Goal: Check status: Check status

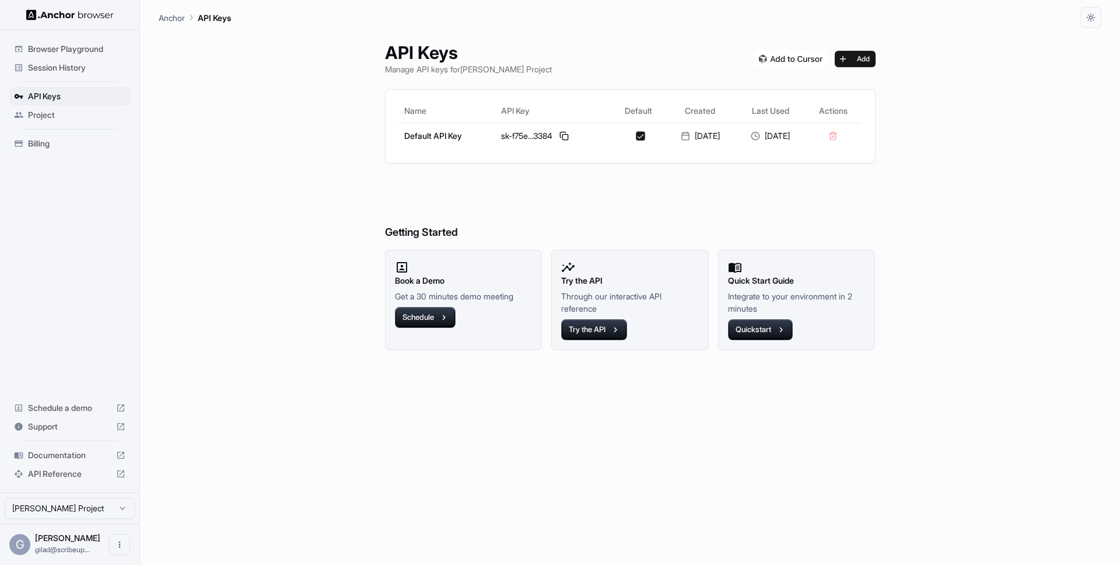
click at [75, 64] on span "Session History" at bounding box center [76, 68] width 97 height 12
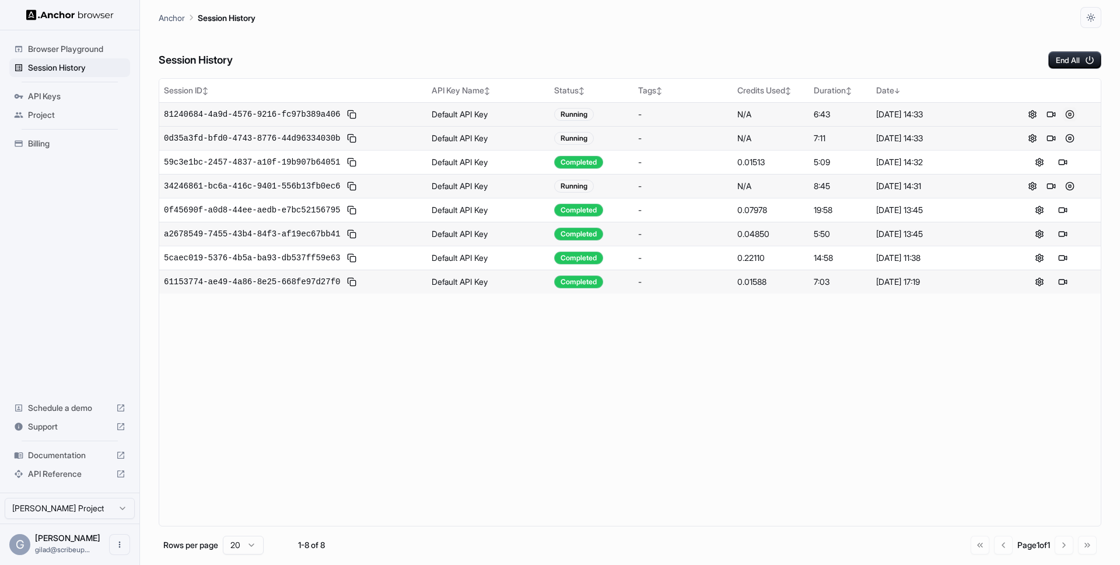
click at [1066, 113] on button at bounding box center [1070, 114] width 14 height 14
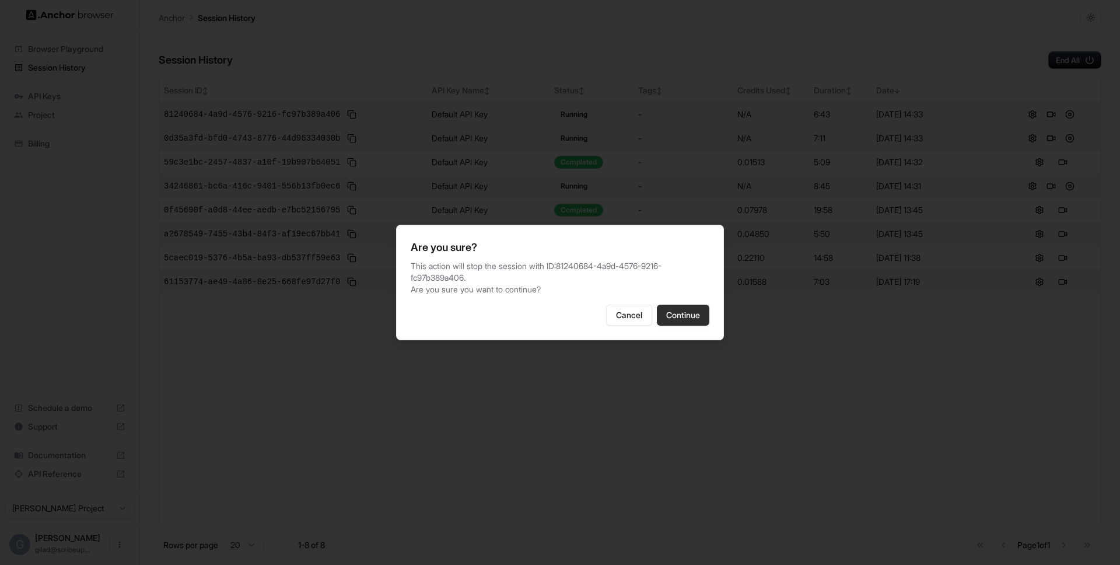
click at [677, 314] on button "Continue" at bounding box center [683, 315] width 53 height 21
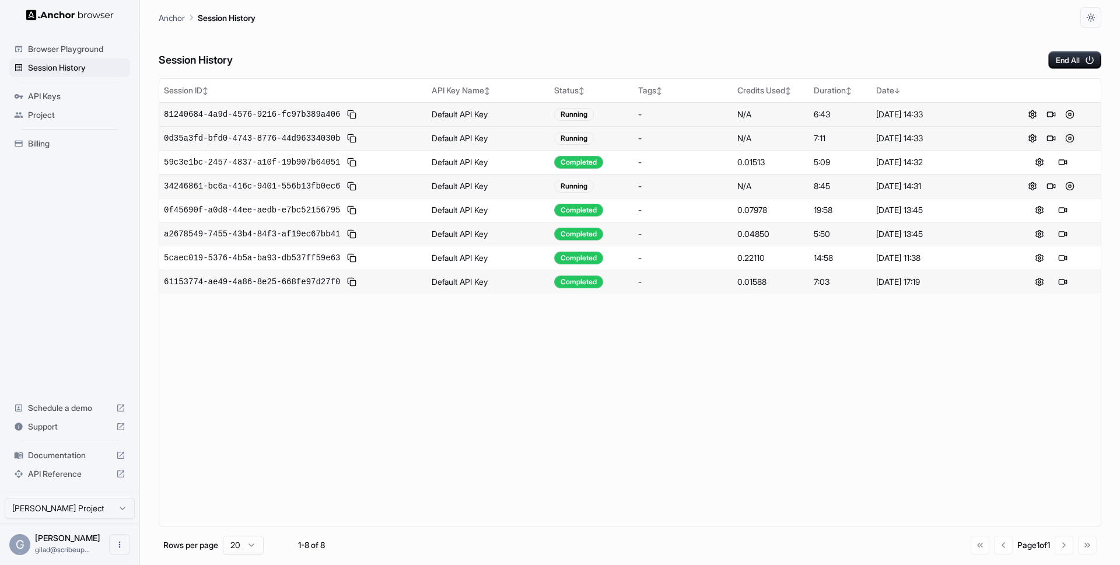
click at [1071, 137] on button at bounding box center [1070, 138] width 14 height 14
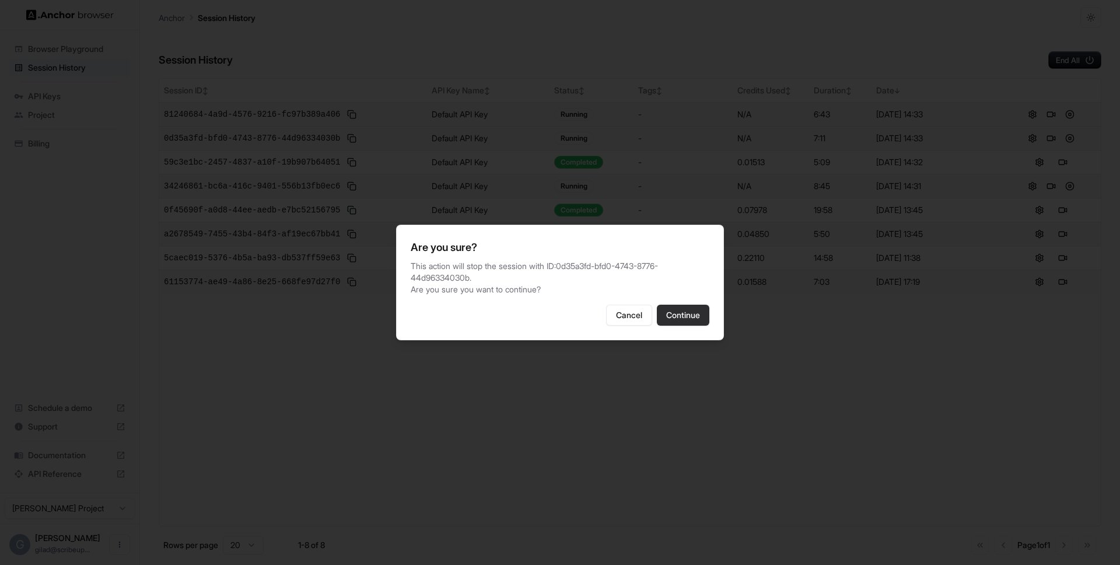
click at [681, 309] on button "Continue" at bounding box center [683, 315] width 53 height 21
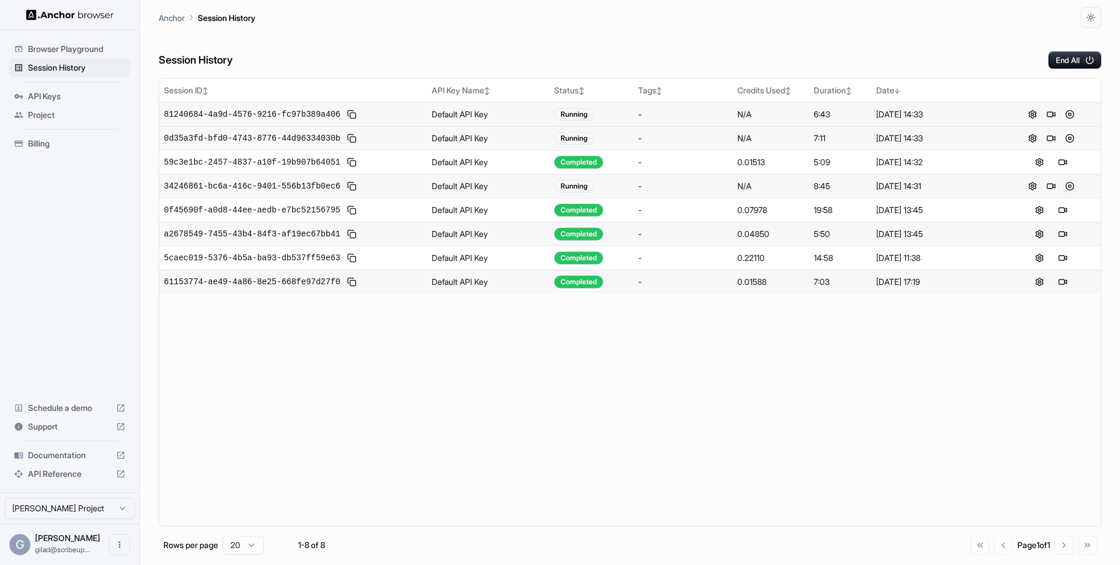
click at [1068, 183] on button at bounding box center [1070, 186] width 14 height 14
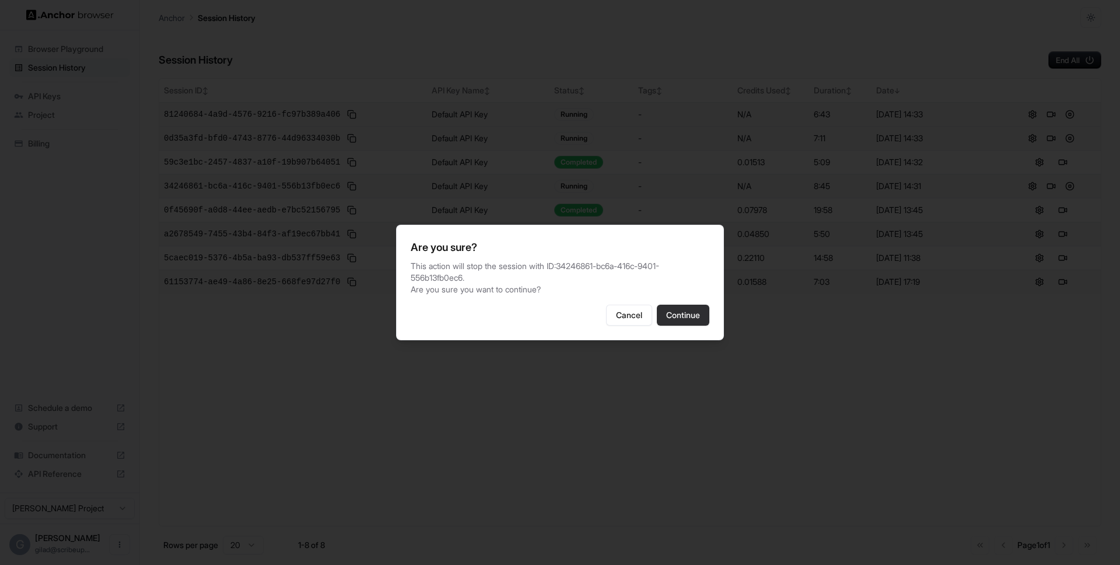
click at [676, 317] on button "Continue" at bounding box center [683, 315] width 53 height 21
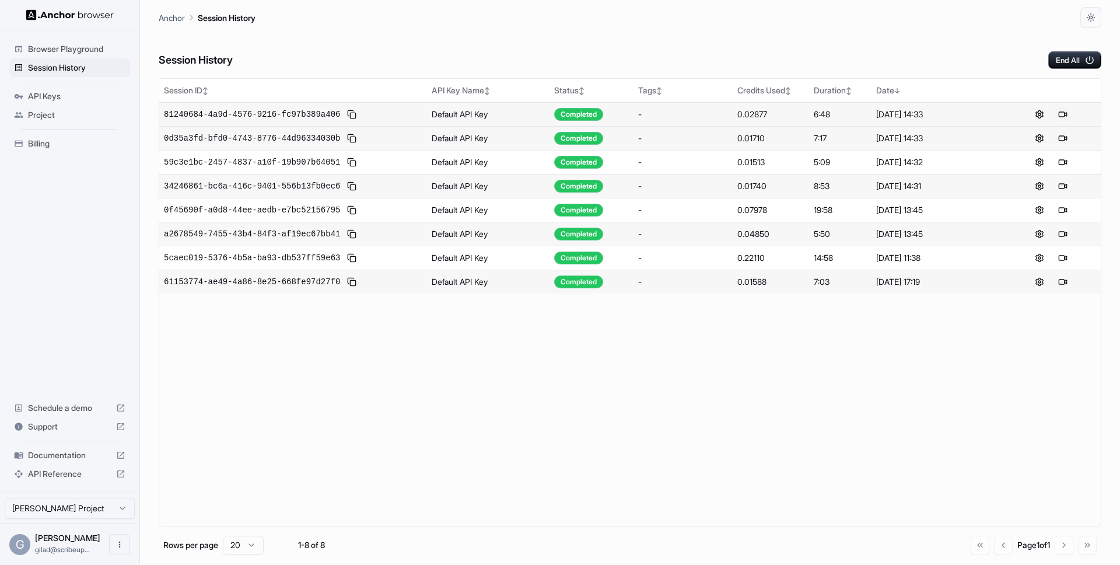
click at [1068, 114] on button at bounding box center [1063, 114] width 14 height 14
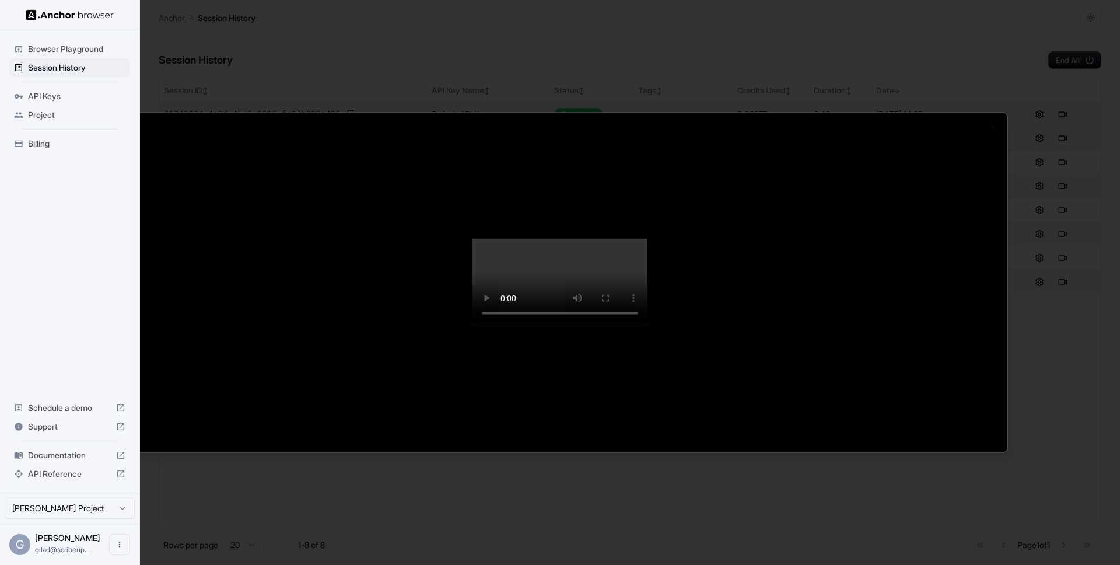
click at [1069, 359] on div at bounding box center [560, 282] width 1120 height 565
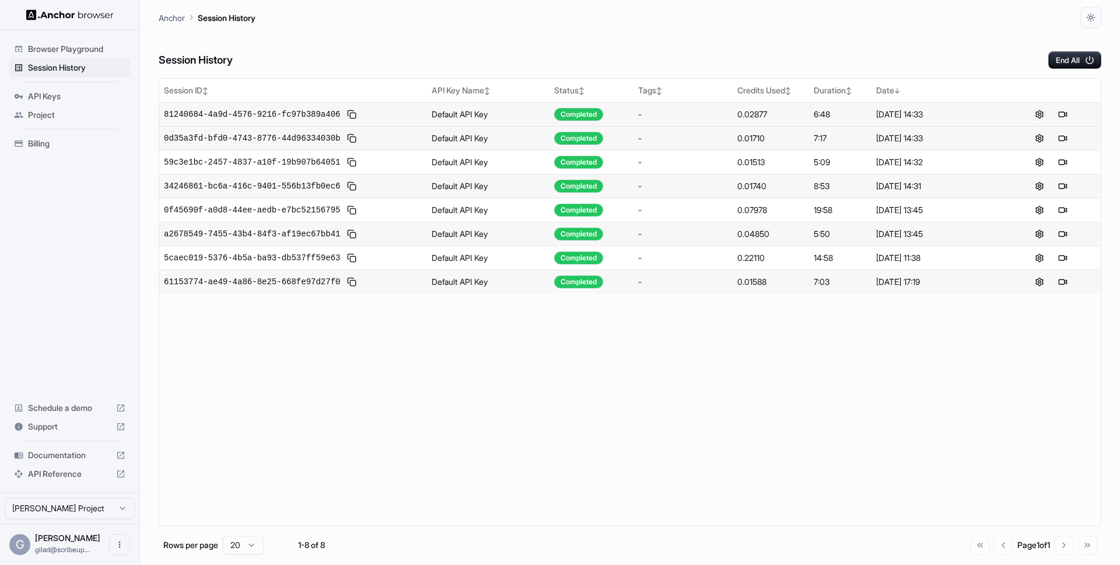
click at [1040, 109] on button at bounding box center [1040, 114] width 14 height 14
click at [1041, 108] on button at bounding box center [1040, 114] width 14 height 14
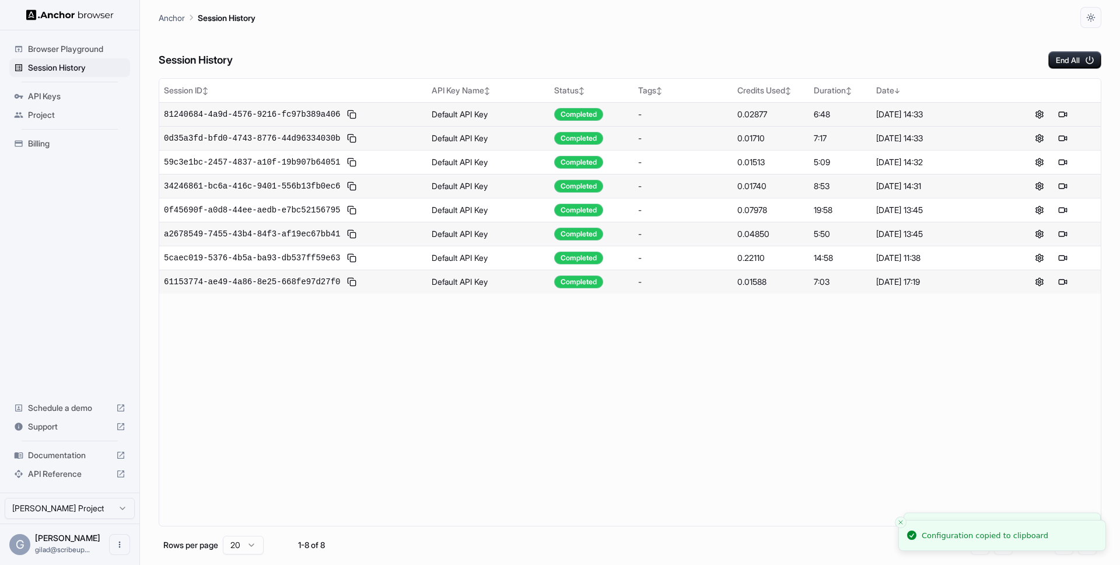
click at [302, 123] on td "81240684-4a9d-4576-9216-fc97b389a406" at bounding box center [293, 114] width 268 height 24
click at [298, 119] on span "81240684-4a9d-4576-9216-fc97b389a406" at bounding box center [252, 115] width 176 height 12
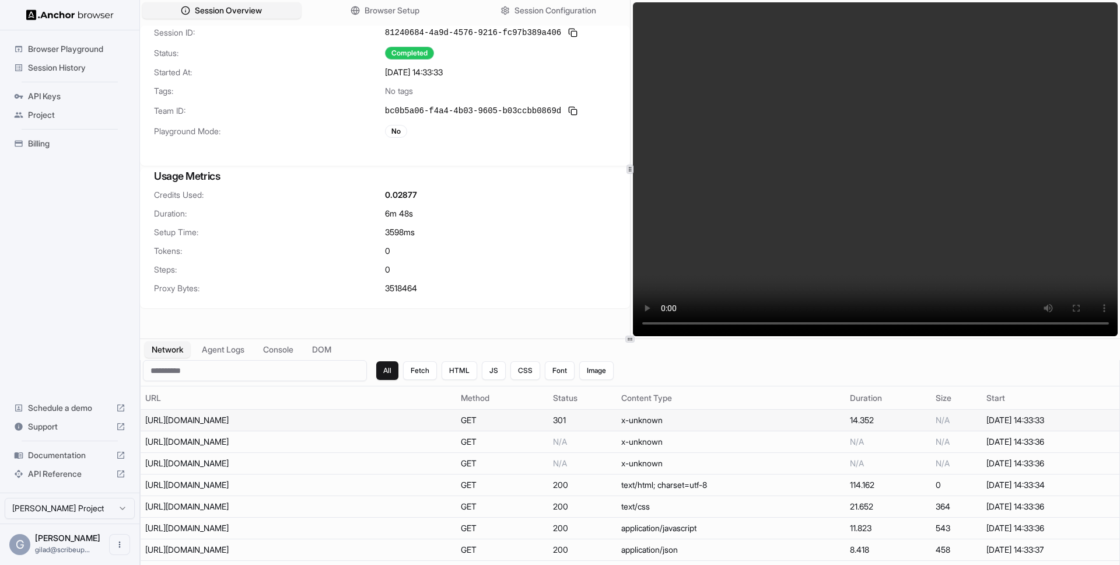
click at [456, 424] on td "https://netflix.com/login" at bounding box center [299, 421] width 316 height 22
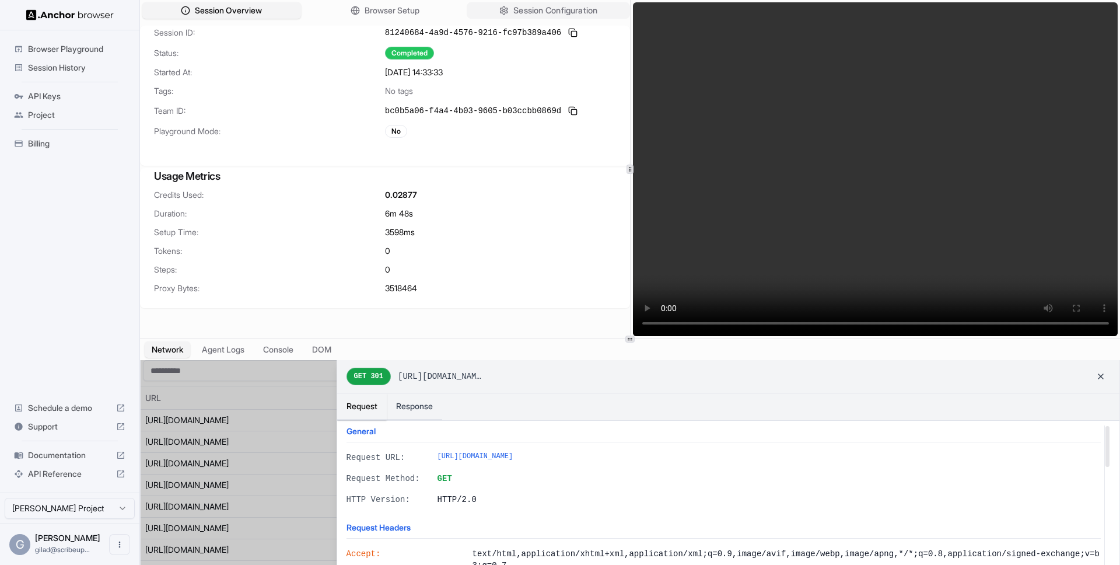
click at [516, 5] on span "Session Configuration" at bounding box center [555, 11] width 84 height 12
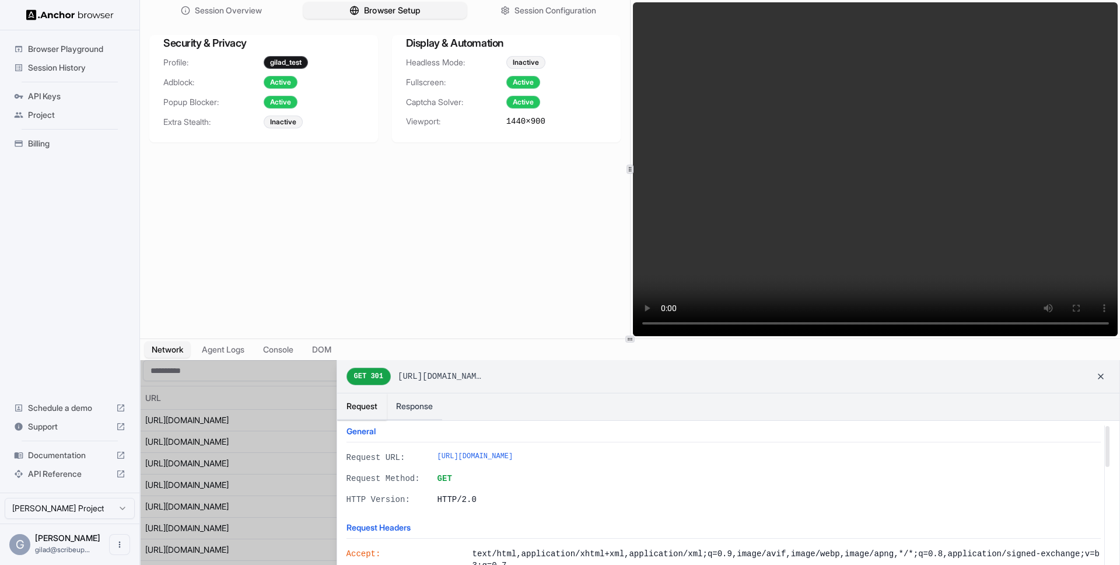
click at [427, 11] on button "Browser Setup" at bounding box center [384, 10] width 163 height 17
click at [287, 123] on div "Inactive" at bounding box center [283, 122] width 39 height 13
click at [552, 151] on div "Security & Privacy Profile: gilad_test Adblock: Active Popup Blocker: Active Ex…" at bounding box center [385, 89] width 490 height 126
click at [520, 119] on span "1440 × 900" at bounding box center [525, 122] width 39 height 12
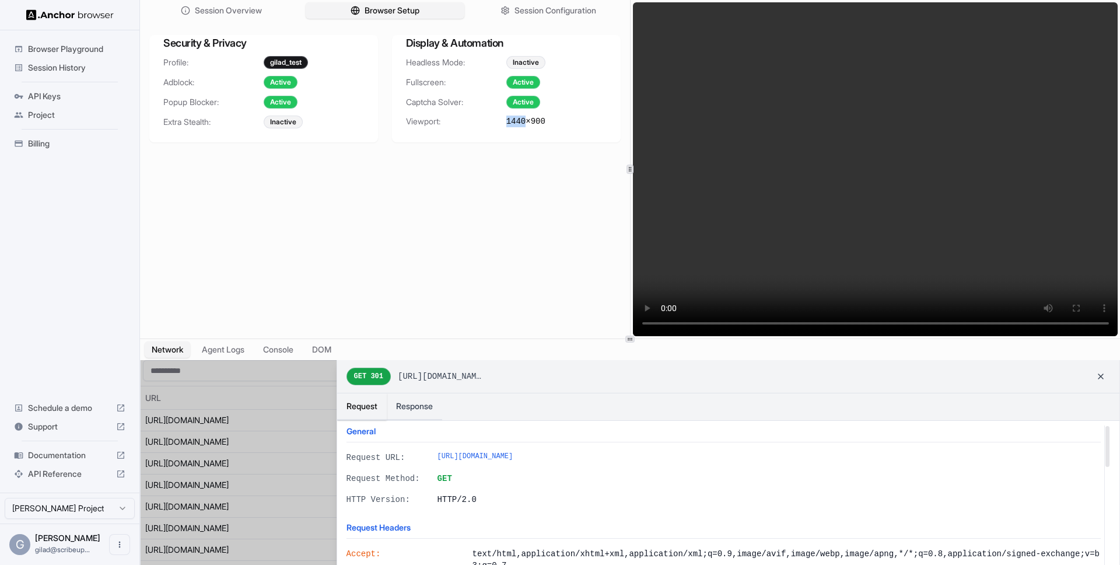
click at [520, 119] on span "1440 × 900" at bounding box center [525, 122] width 39 height 12
